Goal: Task Accomplishment & Management: Use online tool/utility

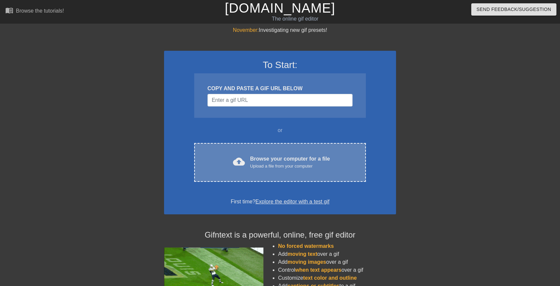
click at [256, 161] on div "Browse your computer for a file Upload a file from your computer" at bounding box center [290, 162] width 80 height 15
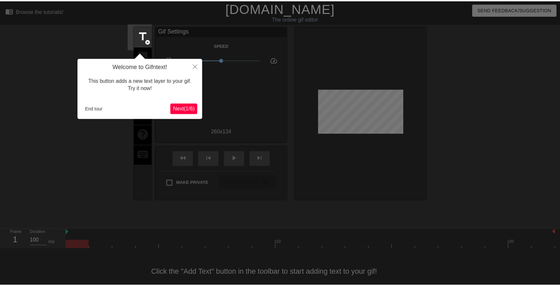
scroll to position [15, 0]
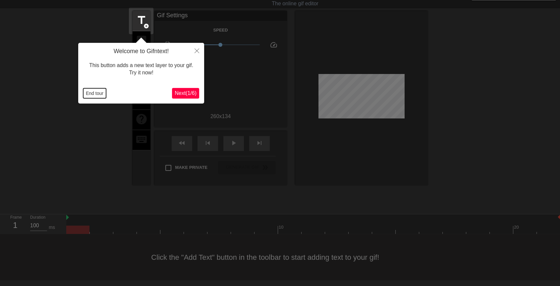
click at [86, 88] on button "End tour" at bounding box center [94, 93] width 23 height 10
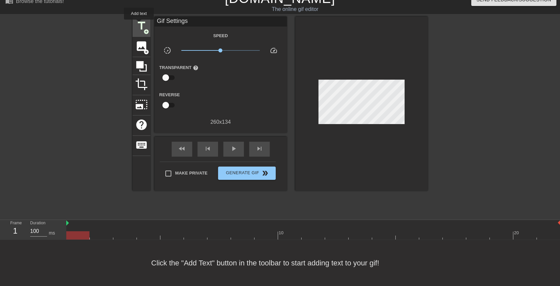
click at [139, 24] on span "title" at bounding box center [141, 26] width 13 height 13
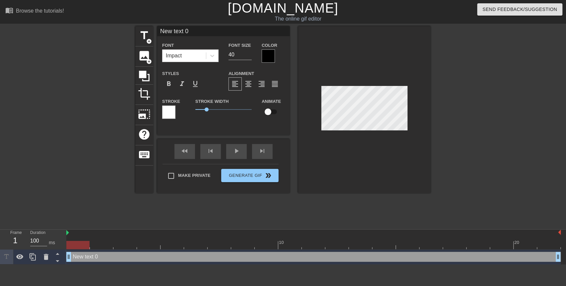
scroll to position [1, 1]
type input "M"
type textarea "M"
type input "Mr"
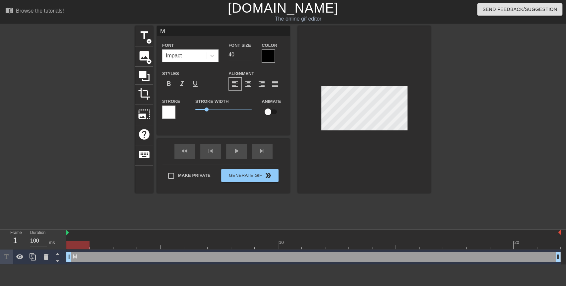
type textarea "Mr"
type input "Mr."
type textarea "Mr."
type input "Mr."
type textarea "Mr."
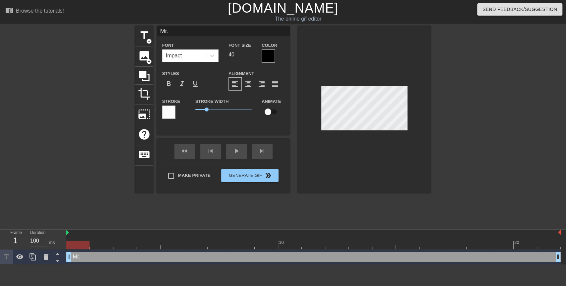
type input "Mr. S"
type textarea "Mr. S"
type input "Mr. St"
type textarea "Mr. St"
type input "Mr. Sta"
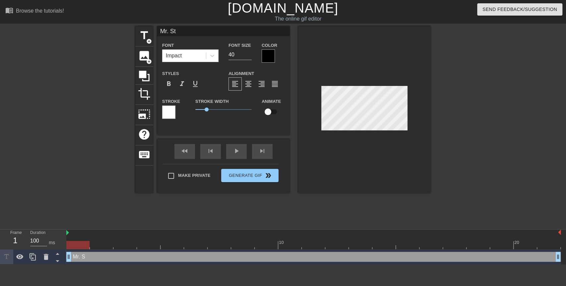
type textarea "Mr. Sta"
type input "[PERSON_NAME]"
type textarea "[PERSON_NAME]"
type input "Mr. Stall"
type textarea "Mr. Stall"
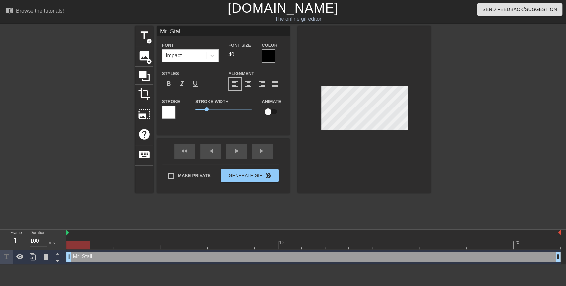
type input "Mr. Stalli"
type textarea "Mr. Stalli"
type input "Mr. Stallim"
type textarea "Mr. Stallim"
type input "Mr. Stallimg"
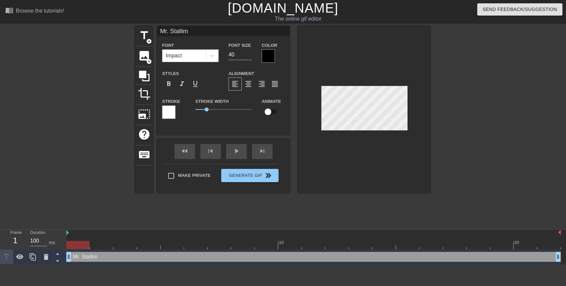
type textarea "Mr. Stallimg"
type input "Mr. Stallimgs"
type textarea "Mr. Stallimgs"
type input "Mr. Stallimg"
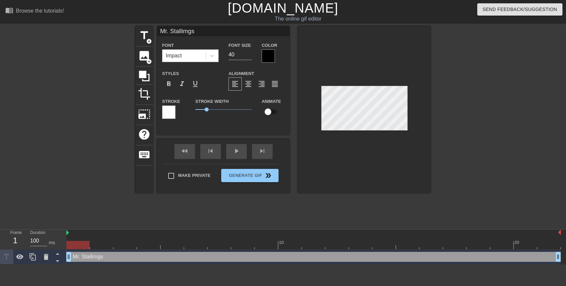
type textarea "Mr. Stallimg"
type input "Mr. Stallim"
type textarea "Mr. Stallim"
type input "Mr. Stalli"
type textarea "Mr. Stalli"
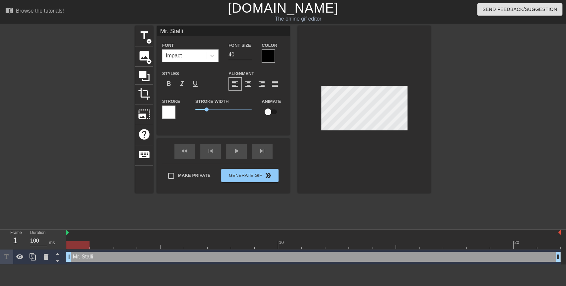
type input "[PERSON_NAME]"
type textarea "[PERSON_NAME]"
type input "[PERSON_NAME]"
type textarea "[PERSON_NAME]"
type input "[PERSON_NAME]"
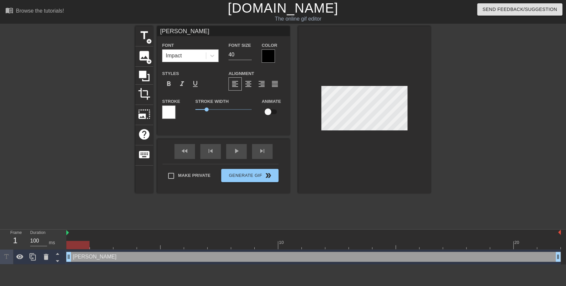
type textarea "[PERSON_NAME]"
click at [408, 113] on div at bounding box center [364, 109] width 133 height 167
click at [451, 118] on div at bounding box center [488, 125] width 99 height 199
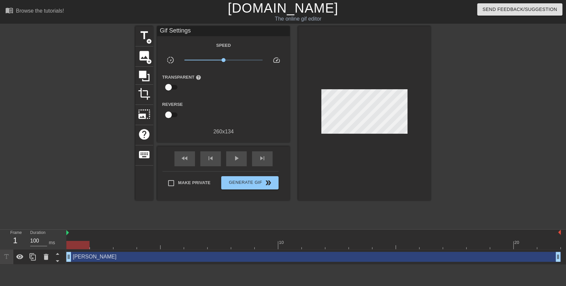
click at [442, 110] on div at bounding box center [488, 125] width 99 height 199
drag, startPoint x: 71, startPoint y: 243, endPoint x: 7, endPoint y: 241, distance: 64.7
click at [7, 241] on div "Frame 1 Duration 100 ms 10 20 [PERSON_NAME] drag_handle drag_handle" at bounding box center [283, 246] width 566 height 35
drag, startPoint x: 82, startPoint y: 246, endPoint x: 95, endPoint y: 244, distance: 13.4
click at [95, 244] on div at bounding box center [101, 245] width 23 height 8
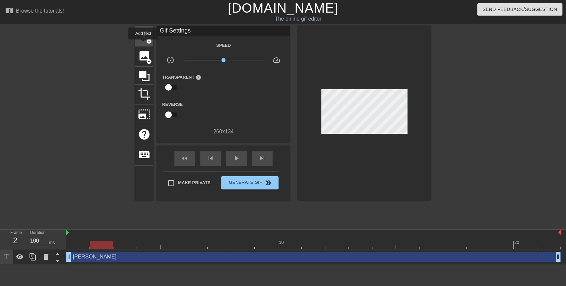
click at [143, 44] on div "title add_circle" at bounding box center [144, 36] width 18 height 20
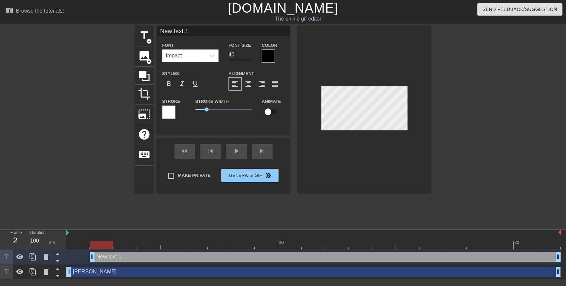
scroll to position [1, 1]
type input "S"
type textarea "S"
type input "Sh"
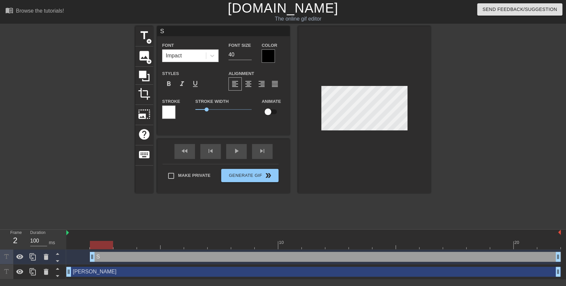
type textarea "Sh"
type input "Sho"
type textarea "Sho"
type input "Show"
type textarea "Show"
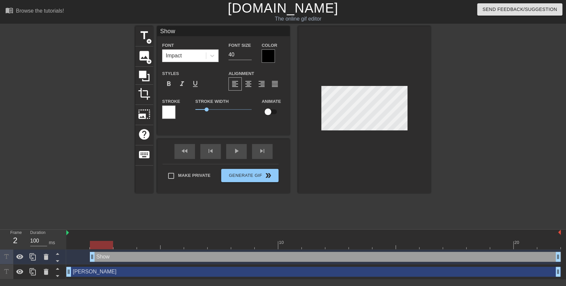
type input "Sho"
type textarea "Sho"
type input "Sh"
type textarea "Sh"
type input "S"
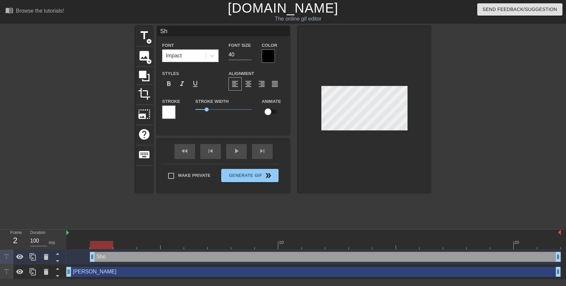
type textarea "S"
type input """
type textarea """
type input """
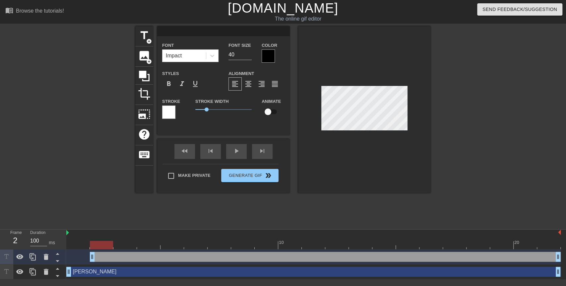
type textarea """
type input ""S"
type textarea ""S"
type input ""Sh"
type textarea ""Sh"
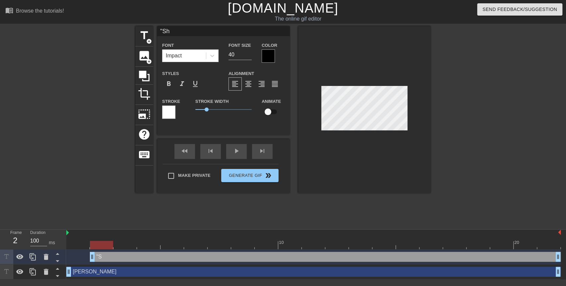
type input ""Sho"
type textarea ""Sho"
type input ""Show"
type textarea ""Show"
type input ""Show"
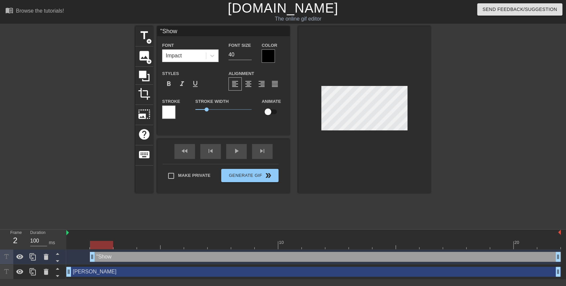
type textarea ""Show"
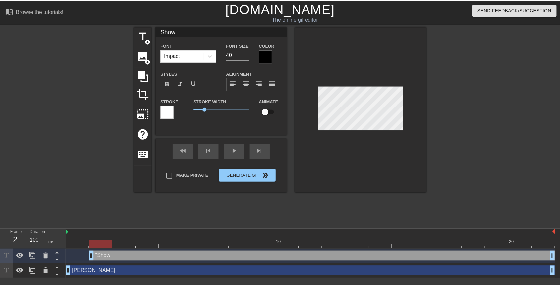
scroll to position [0, 1]
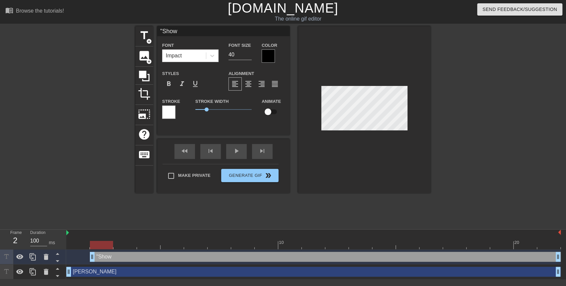
type input ""Show"
type textarea ""Show"
type input ""Show""
type textarea ""Show""
click at [423, 104] on div at bounding box center [364, 109] width 133 height 167
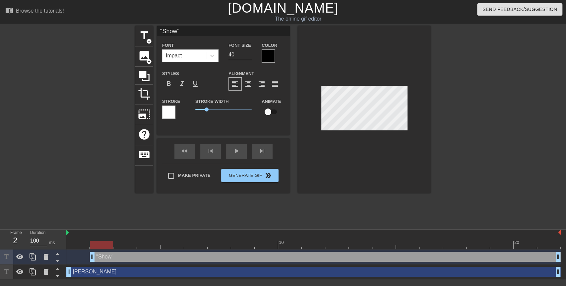
type input "[PERSON_NAME]"
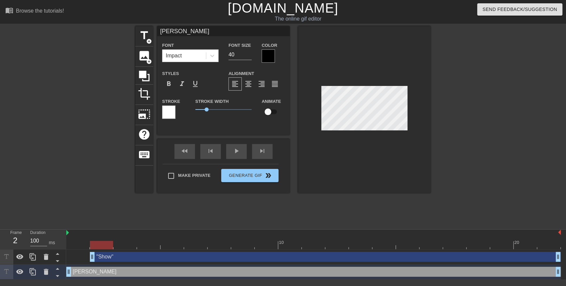
click at [440, 123] on div at bounding box center [488, 125] width 99 height 199
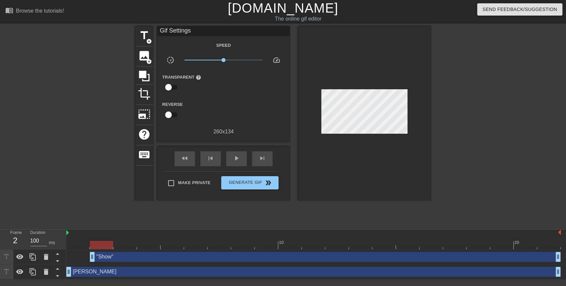
click at [437, 112] on div "title add_circle image add_circle crop photo_size_select_large help keyboard Gi…" at bounding box center [283, 125] width 566 height 199
drag, startPoint x: 99, startPoint y: 244, endPoint x: 249, endPoint y: 234, distance: 150.8
click at [249, 234] on div "10 20" at bounding box center [313, 239] width 494 height 20
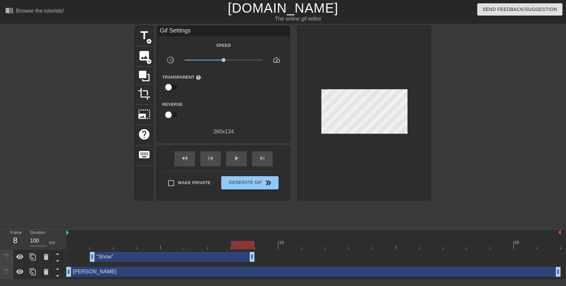
drag, startPoint x: 560, startPoint y: 257, endPoint x: 260, endPoint y: 244, distance: 299.9
click at [260, 244] on div "10 20 "Show" drag_handle drag_handle [PERSON_NAME] drag_handle drag_handle" at bounding box center [316, 254] width 500 height 50
drag, startPoint x: 245, startPoint y: 243, endPoint x: 259, endPoint y: 242, distance: 13.7
click at [259, 242] on div at bounding box center [266, 245] width 23 height 8
click at [146, 40] on span "add_circle" at bounding box center [149, 41] width 6 height 6
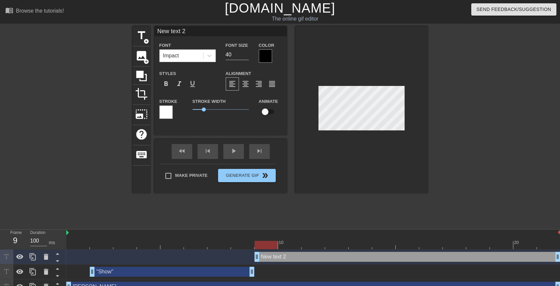
scroll to position [1, 1]
type input "Y"
type textarea "Y"
type input "Yo"
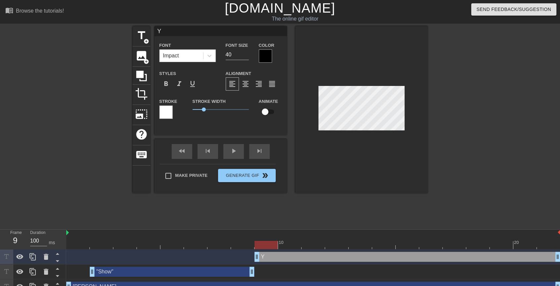
type textarea "Yo"
type input "You"
type textarea "You"
type input "Your"
type textarea "Your"
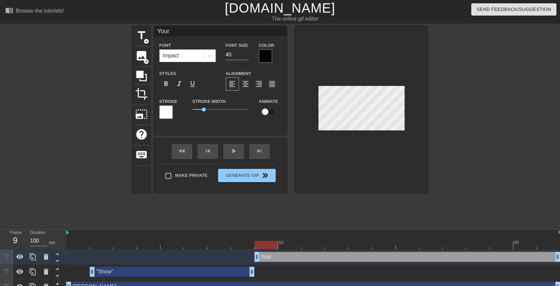
type input "You"
type textarea "You"
type input "Yo"
type textarea "Yo"
type input "Y"
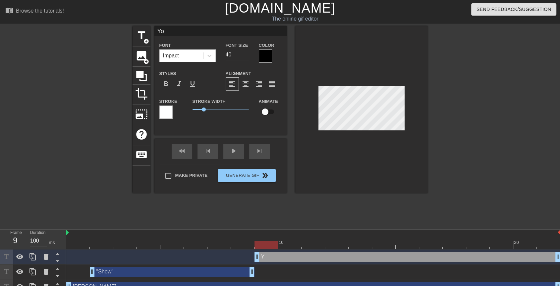
type textarea "Y"
type input """
type textarea """
type input ""Y"
type textarea ""Y"
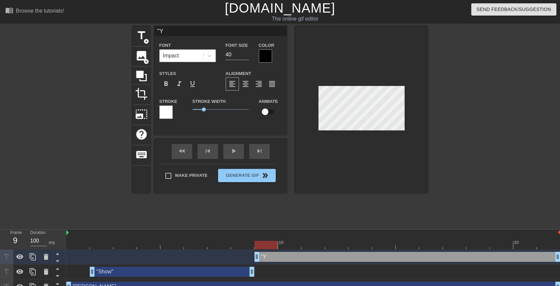
type input ""Yo"
type textarea ""Yo"
type input ""You"
type textarea ""You"
type input ""Your"
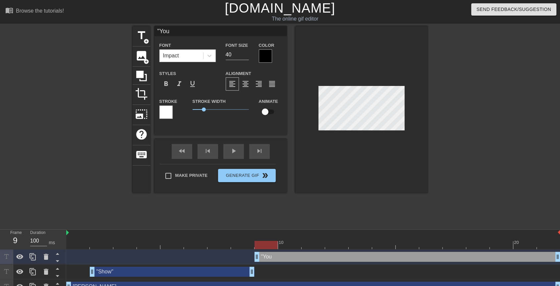
type textarea ""Your"
type input ""Your""
type textarea ""Your""
drag, startPoint x: 425, startPoint y: 109, endPoint x: 418, endPoint y: 109, distance: 6.6
click at [425, 109] on div at bounding box center [361, 109] width 133 height 167
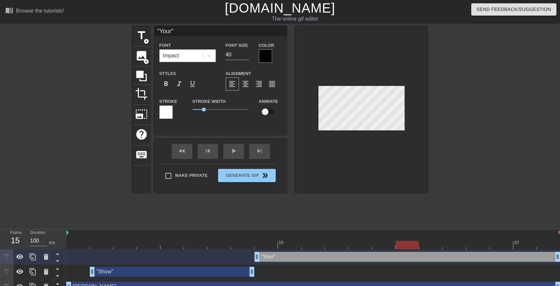
drag, startPoint x: 262, startPoint y: 243, endPoint x: 418, endPoint y: 241, distance: 156.2
click at [418, 241] on div at bounding box center [407, 245] width 23 height 8
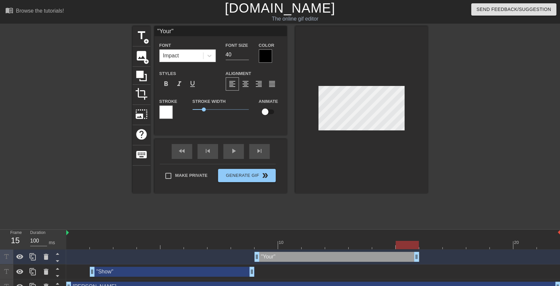
drag, startPoint x: 558, startPoint y: 257, endPoint x: 416, endPoint y: 258, distance: 141.9
drag, startPoint x: 413, startPoint y: 246, endPoint x: 426, endPoint y: 243, distance: 13.2
click at [426, 243] on div at bounding box center [430, 245] width 23 height 8
click at [140, 35] on span "title" at bounding box center [141, 35] width 13 height 13
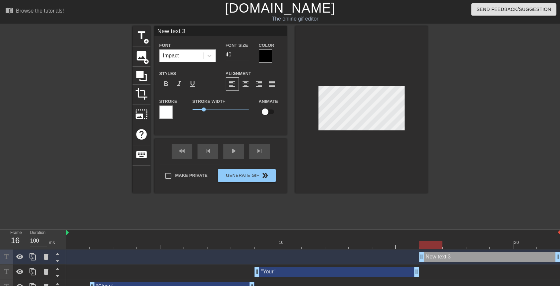
scroll to position [1, 1]
type input ":"
type textarea ":"
type input ":W"
type textarea ":W"
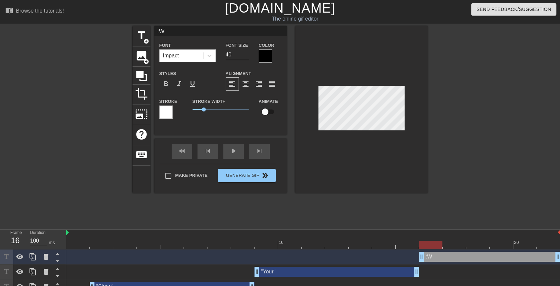
type input ":WO"
type textarea ":WO"
type input ":WOR"
type textarea ":WOR"
type input ":WORK"
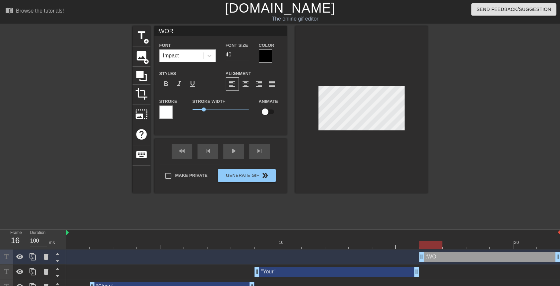
type textarea ":WORK"
type input ":WOR"
type textarea ":WOR"
type input ":WO"
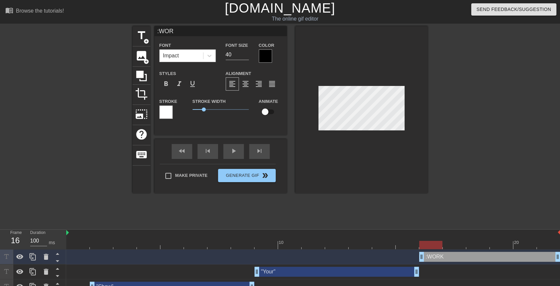
type textarea ":WO"
type input ":W"
type textarea ":W"
type input ":"
type textarea ":"
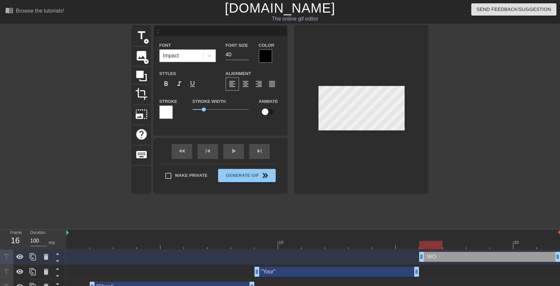
scroll to position [1, 1]
type input """
type textarea """
type input ""W"
type textarea ""W"
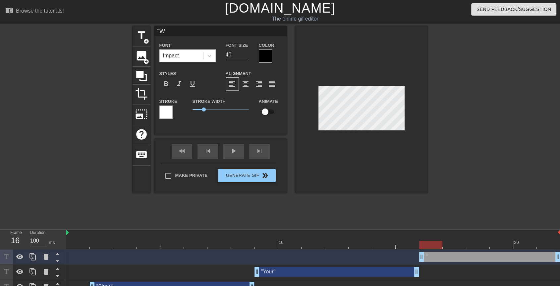
type input ""WO"
type textarea ""WO"
type input ""WOR"
type textarea ""WORL"
type input ""WORLK"
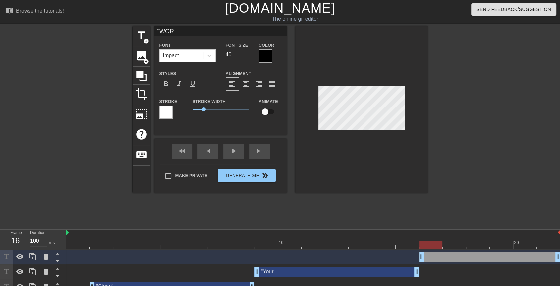
type textarea ""WORLK"
type input ""WORL"
type textarea ""WORL"
type input ""WOR"
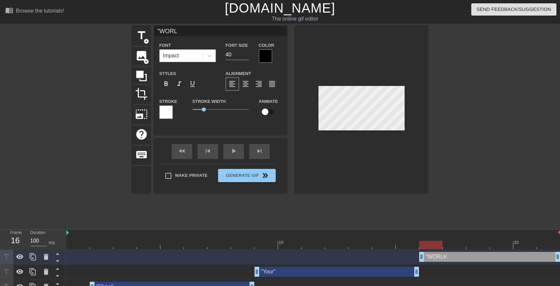
type textarea ""WOR"
type input ""WORK"
type textarea ""WORK"
type input ""WORK""
type textarea ""WORK""
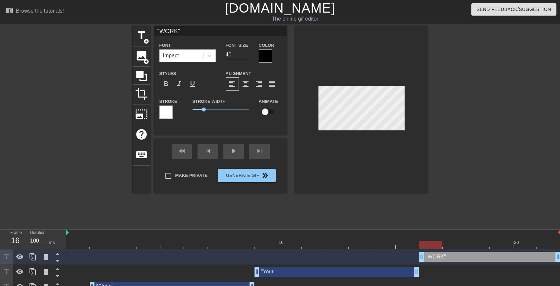
click at [421, 114] on div at bounding box center [361, 109] width 133 height 167
drag, startPoint x: 424, startPoint y: 241, endPoint x: 461, endPoint y: 235, distance: 37.3
click at [461, 235] on div "10 20" at bounding box center [313, 239] width 494 height 20
drag, startPoint x: 457, startPoint y: 243, endPoint x: 2, endPoint y: 220, distance: 455.4
click at [2, 220] on div "menu_book Browse the tutorials! [DOMAIN_NAME] The online gif editor Send Feedba…" at bounding box center [280, 154] width 560 height 309
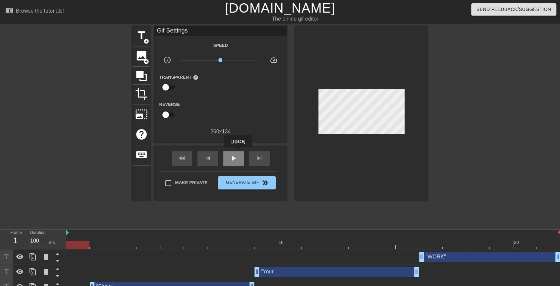
click at [238, 152] on div "play_arrow" at bounding box center [233, 158] width 21 height 15
click at [228, 158] on div "pause" at bounding box center [233, 158] width 21 height 15
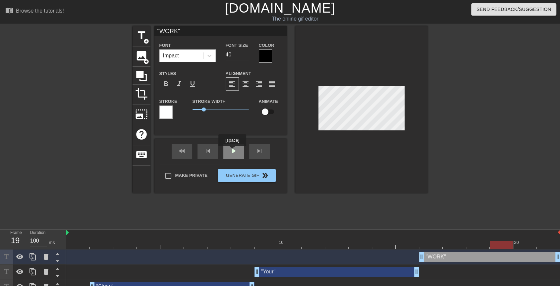
click at [232, 151] on div "play_arrow" at bounding box center [233, 151] width 21 height 15
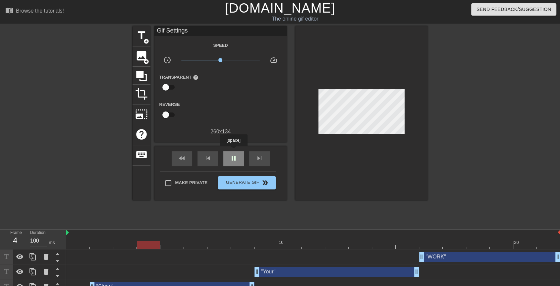
click at [233, 151] on div "pause" at bounding box center [233, 158] width 21 height 15
drag, startPoint x: 220, startPoint y: 245, endPoint x: 0, endPoint y: 223, distance: 221.3
click at [0, 223] on div "menu_book Browse the tutorials! [DOMAIN_NAME] The online gif editor Send Feedba…" at bounding box center [280, 154] width 560 height 309
click at [144, 36] on span "title" at bounding box center [141, 35] width 13 height 13
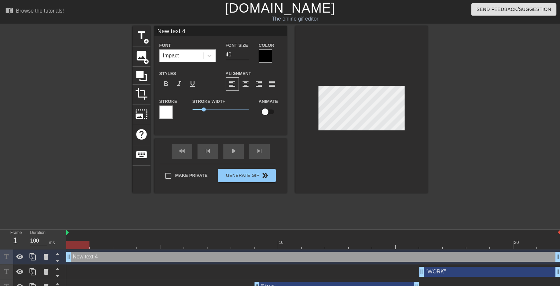
scroll to position [1, 1]
type input "S"
type textarea "S"
type input "St"
type textarea "St"
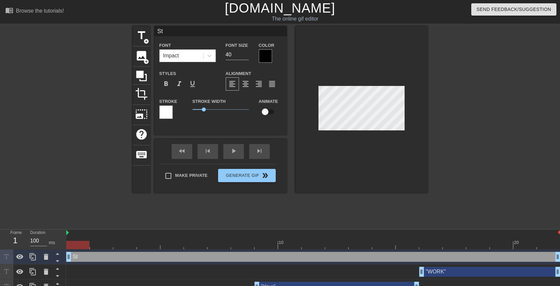
type input "Stu"
type textarea "Stu"
type input "Stud"
type textarea "Stud"
type input "Stude"
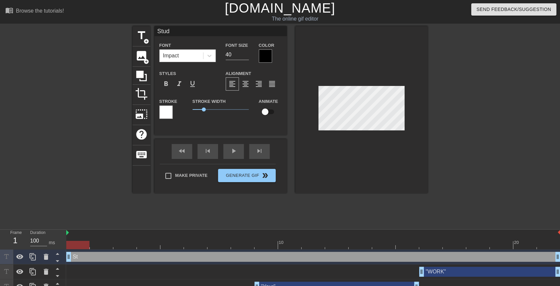
type textarea "Stude"
type input "Studen"
type textarea "Studen"
type input "Student"
type textarea "Student"
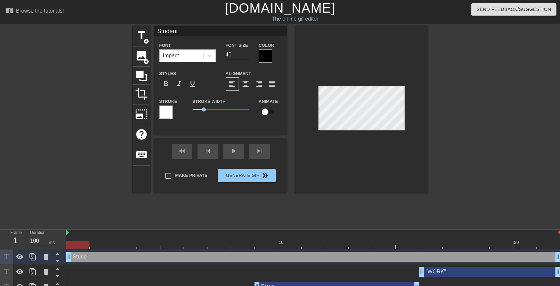
type input "Students"
type textarea "Students"
click at [425, 96] on div at bounding box center [361, 109] width 133 height 167
drag, startPoint x: 76, startPoint y: 244, endPoint x: 110, endPoint y: 239, distance: 34.6
click at [110, 239] on div "10 20" at bounding box center [313, 239] width 494 height 20
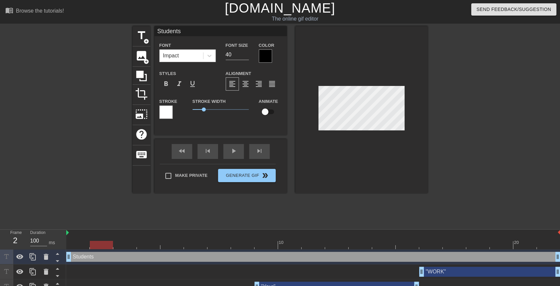
click at [262, 114] on input "checkbox" at bounding box center [265, 111] width 38 height 13
checkbox input "true"
drag, startPoint x: 101, startPoint y: 247, endPoint x: 117, endPoint y: 246, distance: 15.3
click at [117, 246] on div at bounding box center [124, 245] width 23 height 8
drag, startPoint x: 117, startPoint y: 245, endPoint x: 155, endPoint y: 246, distance: 38.1
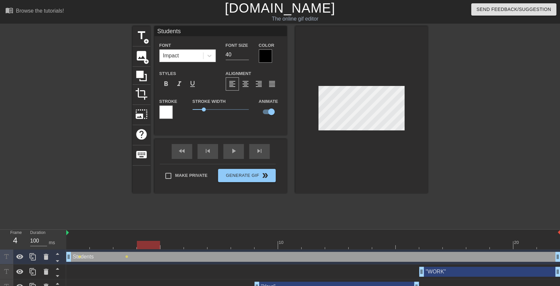
click at [155, 246] on div at bounding box center [148, 245] width 23 height 8
drag, startPoint x: 155, startPoint y: 246, endPoint x: 172, endPoint y: 246, distance: 17.6
click at [172, 246] on div at bounding box center [171, 245] width 23 height 8
drag, startPoint x: 172, startPoint y: 246, endPoint x: 194, endPoint y: 244, distance: 21.3
click at [194, 244] on div at bounding box center [195, 245] width 23 height 8
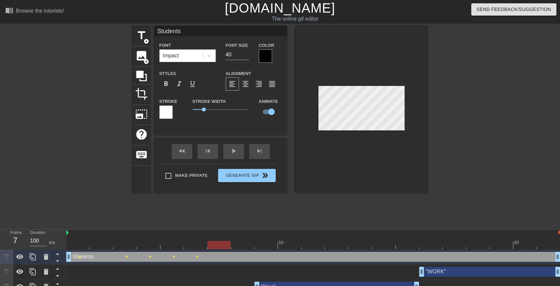
drag, startPoint x: 194, startPoint y: 244, endPoint x: 215, endPoint y: 244, distance: 21.2
click at [215, 244] on div at bounding box center [219, 245] width 23 height 8
drag, startPoint x: 215, startPoint y: 244, endPoint x: 241, endPoint y: 245, distance: 26.2
click at [241, 245] on div at bounding box center [242, 245] width 23 height 8
drag, startPoint x: 241, startPoint y: 245, endPoint x: 259, endPoint y: 242, distance: 18.1
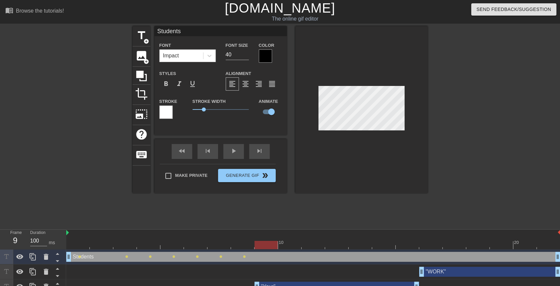
click at [259, 242] on div at bounding box center [266, 245] width 23 height 8
drag, startPoint x: 259, startPoint y: 242, endPoint x: 280, endPoint y: 242, distance: 21.5
click at [280, 242] on div at bounding box center [289, 245] width 23 height 8
drag, startPoint x: 285, startPoint y: 243, endPoint x: 311, endPoint y: 244, distance: 25.5
click at [311, 244] on div at bounding box center [313, 245] width 23 height 8
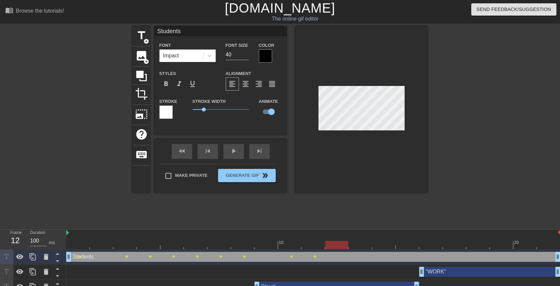
drag, startPoint x: 311, startPoint y: 244, endPoint x: 329, endPoint y: 239, distance: 19.1
click at [329, 239] on div "10 20" at bounding box center [313, 239] width 494 height 20
drag, startPoint x: 334, startPoint y: 244, endPoint x: 358, endPoint y: 244, distance: 24.2
click at [358, 244] on div at bounding box center [360, 245] width 23 height 8
drag, startPoint x: 358, startPoint y: 244, endPoint x: 378, endPoint y: 247, distance: 19.4
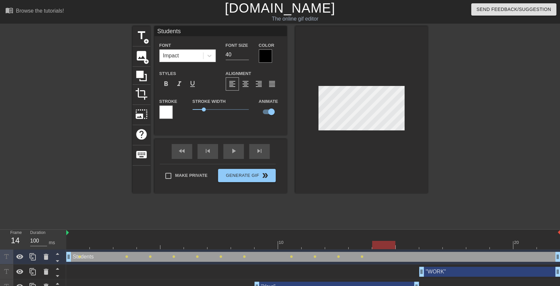
click at [378, 247] on div at bounding box center [383, 245] width 23 height 8
drag, startPoint x: 378, startPoint y: 247, endPoint x: 403, endPoint y: 247, distance: 25.5
click at [403, 247] on div at bounding box center [407, 245] width 23 height 8
drag, startPoint x: 406, startPoint y: 244, endPoint x: 425, endPoint y: 245, distance: 18.9
click at [425, 245] on div at bounding box center [430, 245] width 23 height 8
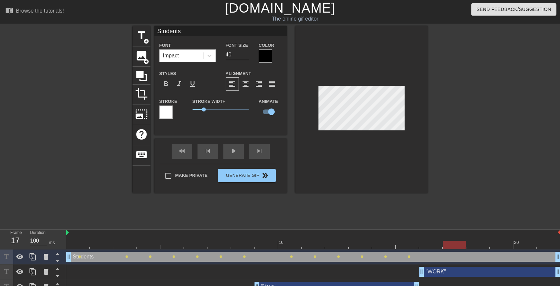
drag, startPoint x: 431, startPoint y: 241, endPoint x: 447, endPoint y: 241, distance: 15.9
click at [447, 241] on div at bounding box center [454, 245] width 23 height 8
drag, startPoint x: 451, startPoint y: 245, endPoint x: 475, endPoint y: 243, distance: 24.9
click at [475, 243] on div at bounding box center [477, 245] width 23 height 8
drag, startPoint x: 475, startPoint y: 243, endPoint x: 516, endPoint y: 244, distance: 40.5
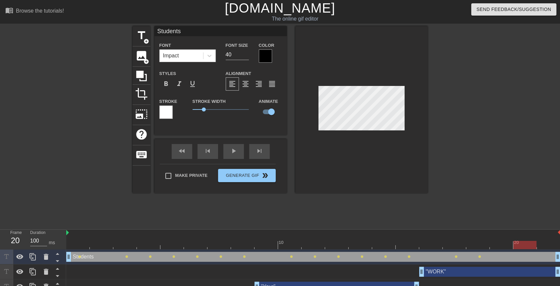
click at [516, 244] on div at bounding box center [525, 245] width 23 height 8
drag, startPoint x: 522, startPoint y: 242, endPoint x: 546, endPoint y: 242, distance: 23.9
click at [546, 242] on div at bounding box center [548, 245] width 23 height 8
click at [241, 153] on div "play_arrow" at bounding box center [233, 151] width 21 height 15
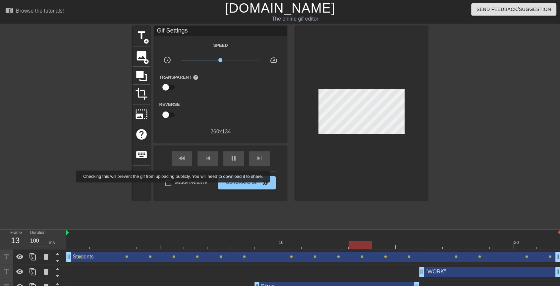
click at [174, 187] on input "Make Private" at bounding box center [168, 183] width 14 height 14
checkbox input "true"
click at [265, 188] on button "Generate Gif double_arrow" at bounding box center [246, 182] width 57 height 13
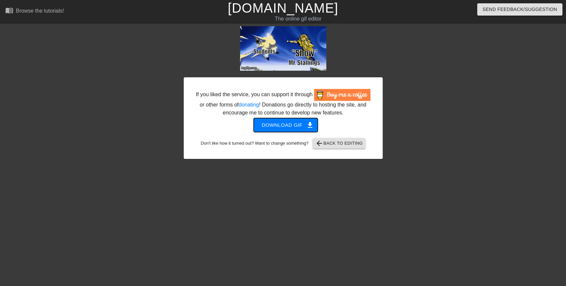
click at [262, 124] on span "Download gif get_app" at bounding box center [286, 125] width 48 height 9
